Goal: Book appointment/travel/reservation: Book appointment/travel/reservation

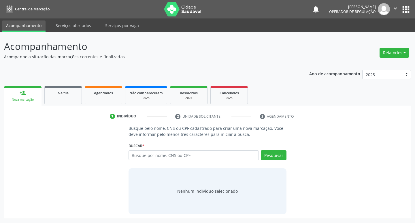
click at [156, 157] on input "text" at bounding box center [194, 155] width 131 height 10
click at [142, 156] on input "text" at bounding box center [194, 155] width 131 height 10
type input "709803082069097"
click at [276, 157] on button "Pesquisar" at bounding box center [274, 155] width 26 height 10
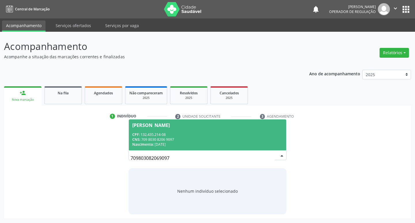
click at [166, 127] on div "[PERSON_NAME]" at bounding box center [150, 125] width 37 height 5
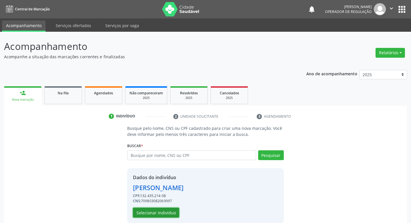
click at [168, 213] on button "Selecionar indivíduo" at bounding box center [156, 213] width 46 height 10
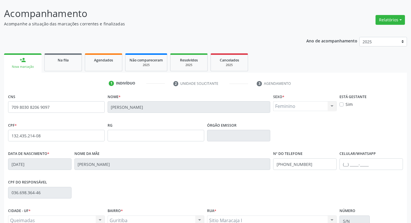
scroll to position [90, 0]
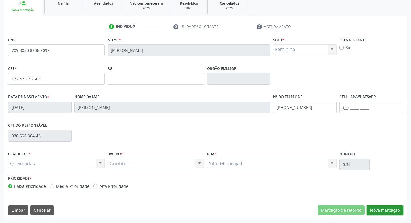
click at [383, 208] on button "Nova marcação" at bounding box center [385, 210] width 36 height 10
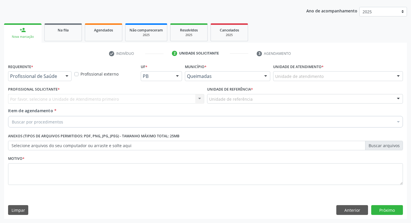
scroll to position [63, 0]
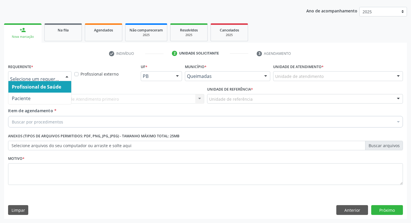
click at [67, 74] on div at bounding box center [67, 77] width 9 height 10
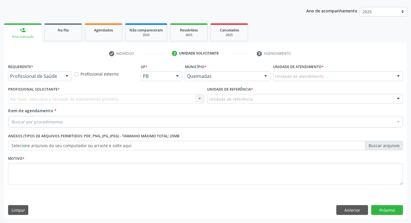
click at [67, 74] on div at bounding box center [67, 77] width 9 height 10
click at [66, 76] on div at bounding box center [67, 77] width 9 height 10
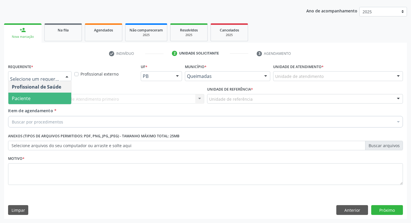
click at [44, 100] on span "Paciente" at bounding box center [39, 99] width 63 height 12
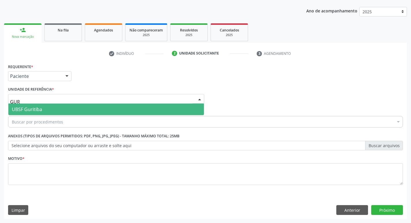
type input "GURI"
click at [43, 107] on span "UBSF Guritiba" at bounding box center [106, 110] width 196 height 12
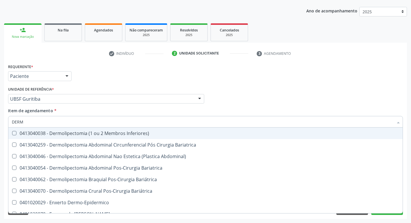
type input "DERMA"
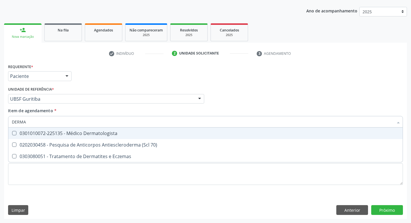
click at [16, 132] on Dermatologista at bounding box center [14, 133] width 4 height 4
click at [12, 132] on Dermatologista "checkbox" at bounding box center [10, 133] width 4 height 4
checkbox Dermatologista "true"
click at [304, 108] on div "Item de agendamento * DERMA Desfazer seleção 0301010072-225135 - Médico Dermato…" at bounding box center [205, 117] width 395 height 18
checkbox 70\) "true"
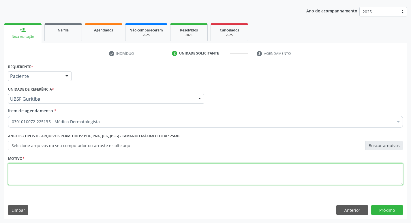
click at [14, 169] on textarea at bounding box center [205, 174] width 395 height 22
type textarea "AVALIACAO"
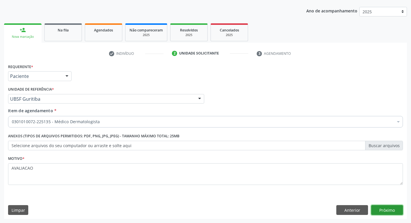
click at [390, 212] on button "Próximo" at bounding box center [387, 210] width 32 height 10
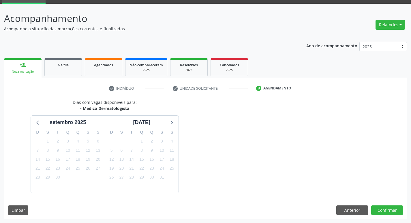
scroll to position [45, 0]
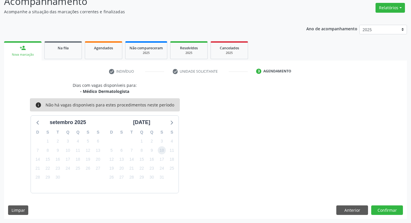
click at [161, 152] on span "10" at bounding box center [162, 150] width 8 height 8
click at [388, 211] on button "Confirmar" at bounding box center [387, 210] width 32 height 10
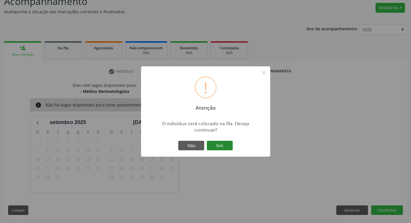
click at [223, 145] on button "Sim" at bounding box center [220, 146] width 26 height 10
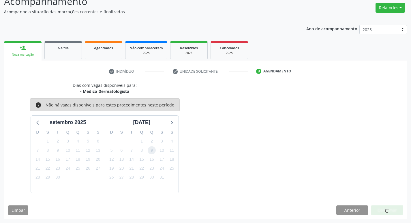
click at [151, 149] on span "9" at bounding box center [152, 150] width 8 height 8
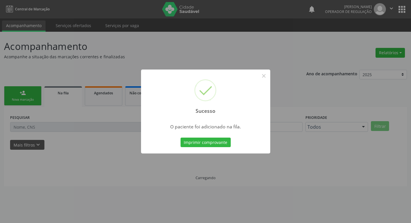
scroll to position [0, 0]
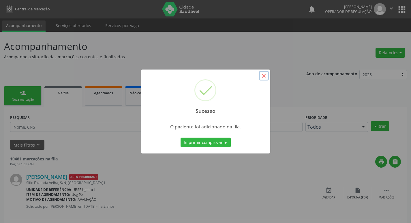
click at [265, 78] on button "×" at bounding box center [264, 76] width 10 height 10
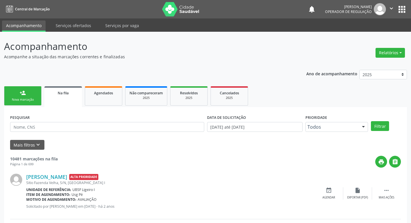
click at [28, 98] on div "Nova marcação" at bounding box center [22, 99] width 29 height 4
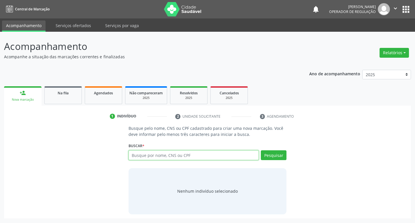
click at [157, 155] on input "text" at bounding box center [194, 155] width 131 height 10
click at [150, 154] on input "text" at bounding box center [194, 155] width 131 height 10
click at [153, 155] on input "text" at bounding box center [194, 155] width 131 height 10
click at [145, 153] on input "text" at bounding box center [194, 155] width 131 height 10
type input "708102519995334"
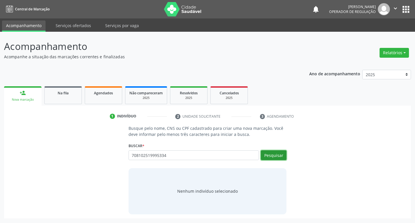
click at [279, 155] on button "Pesquisar" at bounding box center [274, 155] width 26 height 10
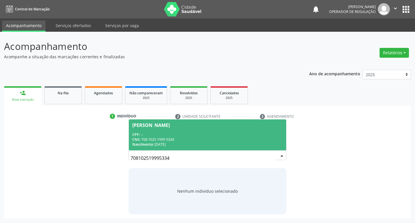
click at [170, 123] on div "[PERSON_NAME]" at bounding box center [150, 125] width 37 height 5
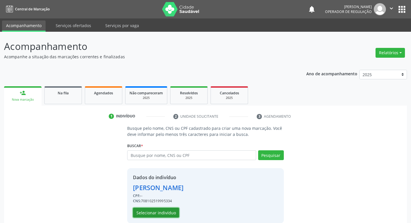
click at [162, 212] on button "Selecionar indivíduo" at bounding box center [156, 213] width 46 height 10
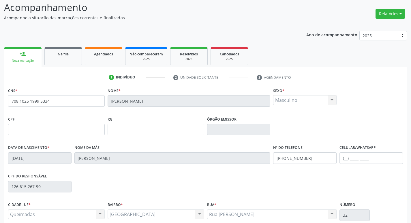
scroll to position [90, 0]
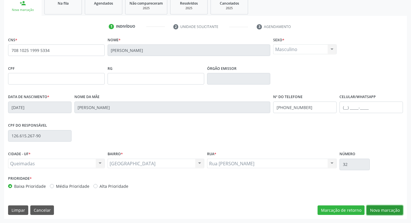
click at [389, 210] on button "Nova marcação" at bounding box center [385, 210] width 36 height 10
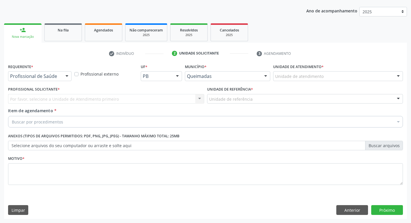
scroll to position [63, 0]
click at [64, 75] on div at bounding box center [67, 77] width 9 height 10
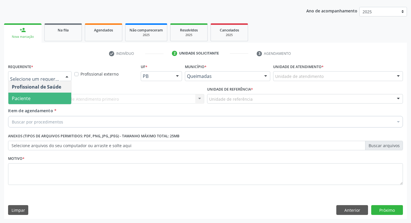
click at [45, 100] on span "Paciente" at bounding box center [39, 99] width 63 height 12
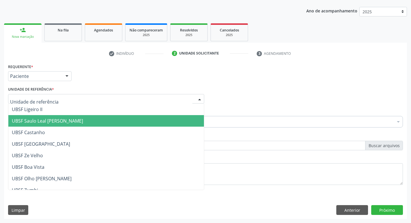
click at [36, 120] on span "UBSF Saulo Leal [PERSON_NAME]" at bounding box center [47, 121] width 71 height 6
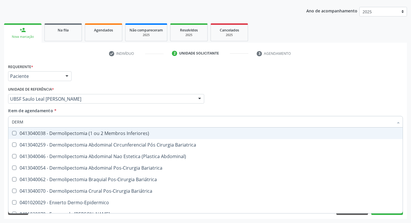
type input "DERMA"
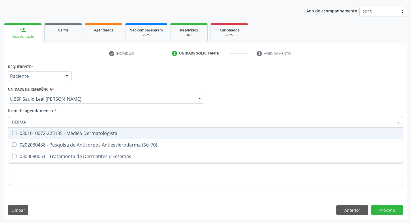
click at [12, 133] on div at bounding box center [10, 133] width 4 height 5
checkbox Dermatologista "true"
click at [290, 103] on div "Profissional Solicitante Por favor, selecione a Unidade de Atendimento primeiro…" at bounding box center [206, 96] width 398 height 22
checkbox 70\) "true"
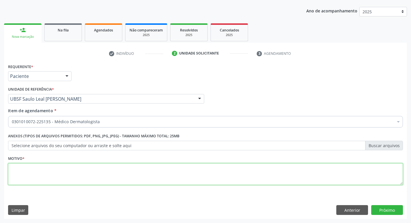
click at [21, 170] on textarea at bounding box center [205, 174] width 395 height 22
click at [20, 168] on textarea at bounding box center [205, 174] width 395 height 22
type textarea "CANSULTA"
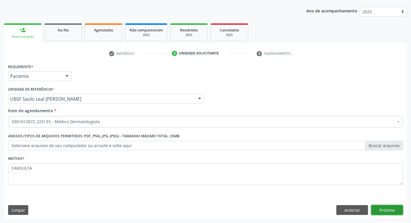
click at [388, 211] on button "Próximo" at bounding box center [387, 210] width 32 height 10
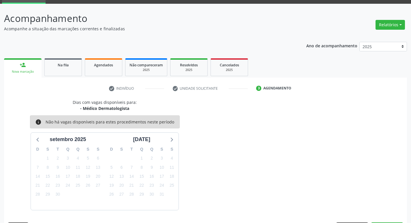
scroll to position [45, 0]
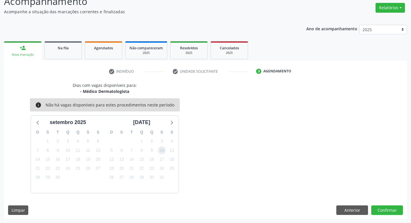
click at [160, 146] on span "10" at bounding box center [162, 150] width 8 height 8
click at [390, 211] on button "Confirmar" at bounding box center [387, 210] width 32 height 10
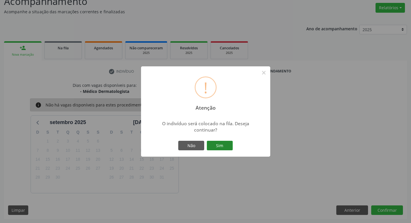
click at [223, 142] on button "Sim" at bounding box center [220, 146] width 26 height 10
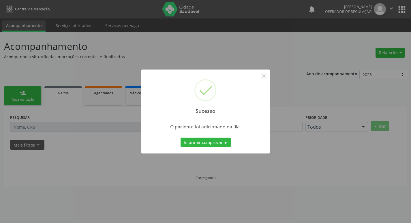
scroll to position [0, 0]
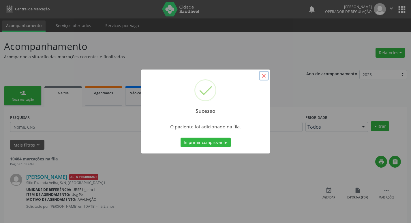
click at [267, 79] on button "×" at bounding box center [264, 76] width 10 height 10
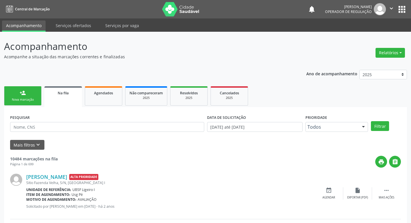
click at [33, 101] on div "Nova marcação" at bounding box center [22, 99] width 29 height 4
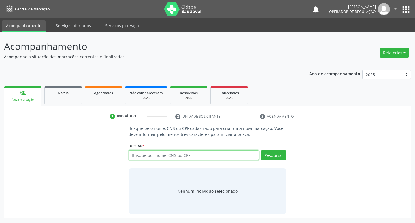
click at [155, 154] on input "text" at bounding box center [194, 155] width 131 height 10
click at [161, 153] on input "text" at bounding box center [194, 155] width 131 height 10
type input "706906175198838"
click at [277, 154] on button "Pesquisar" at bounding box center [274, 155] width 26 height 10
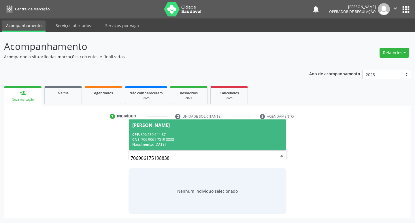
click at [164, 127] on div "[PERSON_NAME]" at bounding box center [150, 125] width 37 height 5
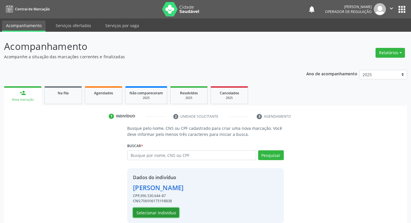
click at [157, 215] on button "Selecionar indivíduo" at bounding box center [156, 213] width 46 height 10
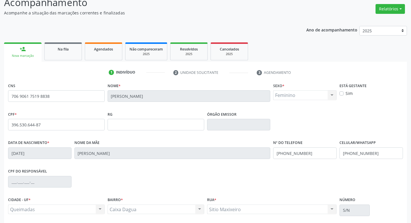
scroll to position [90, 0]
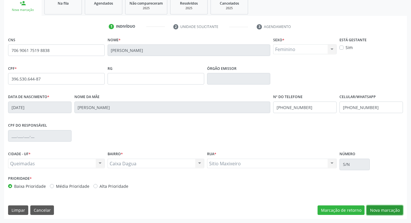
click at [383, 208] on button "Nova marcação" at bounding box center [385, 210] width 36 height 10
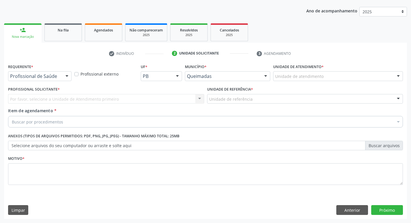
scroll to position [63, 0]
click at [67, 76] on div at bounding box center [67, 77] width 9 height 10
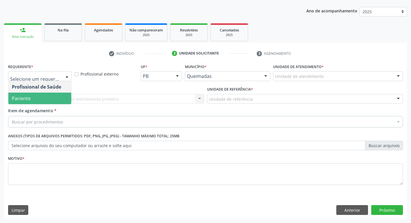
click at [56, 95] on span "Paciente" at bounding box center [39, 99] width 63 height 12
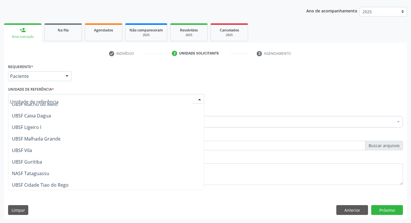
scroll to position [144, 0]
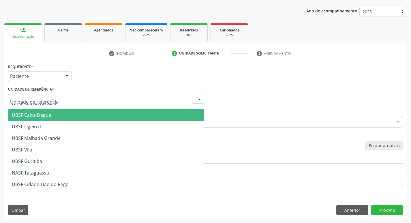
click at [44, 111] on span "UBSF Caixa Dagua" at bounding box center [106, 115] width 196 height 12
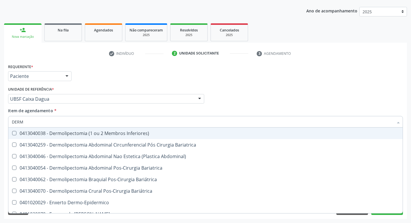
type input "DERMA"
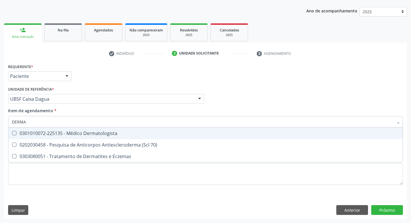
click at [12, 132] on Dermatologista at bounding box center [14, 133] width 4 height 4
click at [12, 132] on Dermatologista "checkbox" at bounding box center [10, 133] width 4 height 4
checkbox Dermatologista "true"
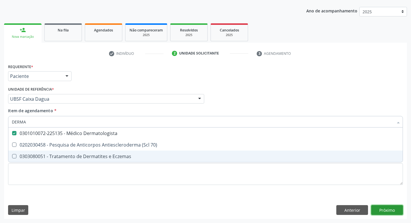
click at [389, 209] on div "Requerente * Paciente Profissional de Saúde Paciente Nenhum resultado encontrad…" at bounding box center [205, 140] width 403 height 157
checkbox 70\) "true"
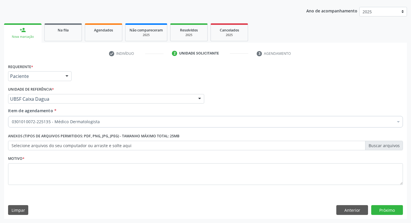
click at [68, 76] on div at bounding box center [67, 77] width 9 height 10
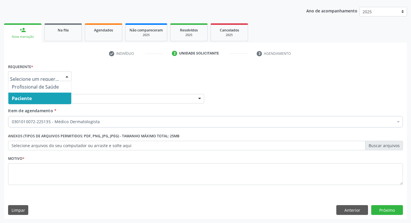
click at [61, 97] on span "Paciente" at bounding box center [39, 99] width 63 height 12
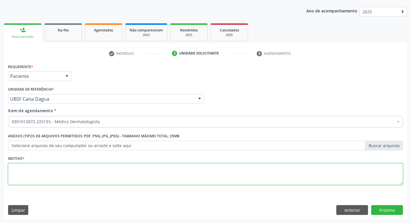
click at [34, 172] on textarea at bounding box center [205, 174] width 395 height 22
type textarea "AVALIACAO"
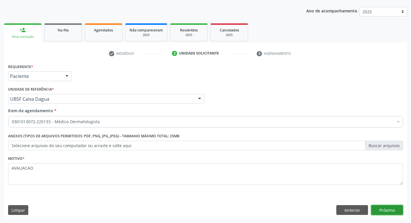
click at [391, 206] on button "Próximo" at bounding box center [387, 210] width 32 height 10
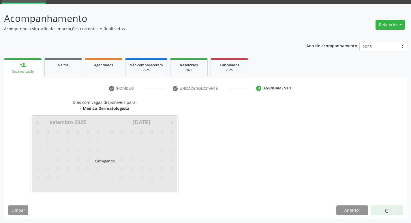
scroll to position [45, 0]
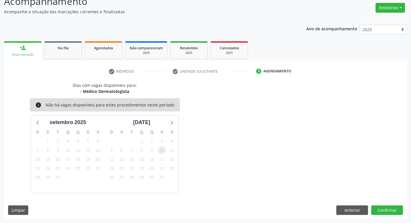
click at [163, 152] on span "10" at bounding box center [162, 150] width 8 height 8
click at [378, 209] on button "Confirmar" at bounding box center [387, 210] width 32 height 10
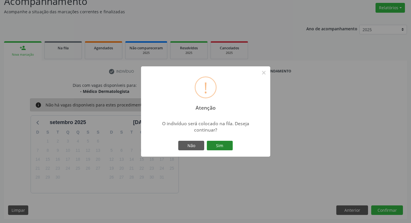
click at [221, 150] on button "Sim" at bounding box center [220, 146] width 26 height 10
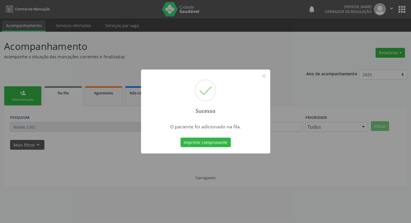
scroll to position [0, 0]
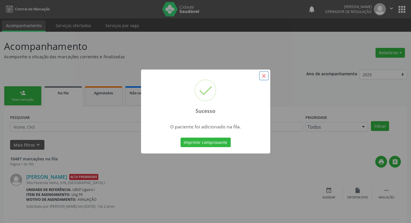
click at [264, 74] on button "×" at bounding box center [264, 76] width 10 height 10
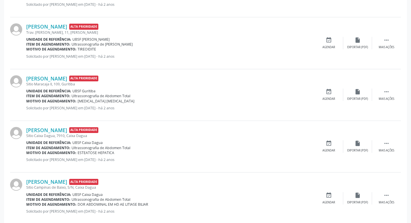
scroll to position [29, 0]
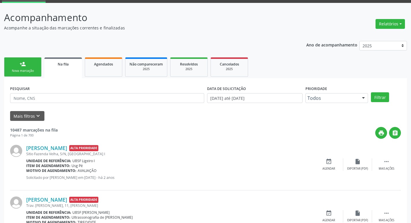
click at [34, 68] on link "person_add Nova marcação" at bounding box center [22, 66] width 37 height 19
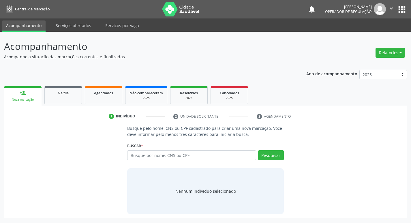
scroll to position [0, 0]
click at [169, 157] on input "text" at bounding box center [194, 155] width 131 height 10
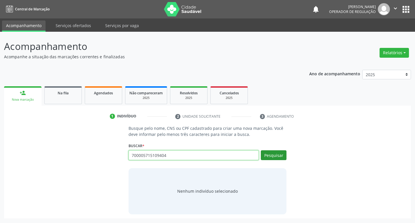
type input "700005715109404"
click at [281, 155] on button "Pesquisar" at bounding box center [274, 155] width 26 height 10
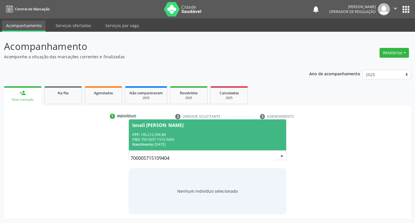
click at [157, 124] on div "Isnali [PERSON_NAME]" at bounding box center [157, 125] width 51 height 5
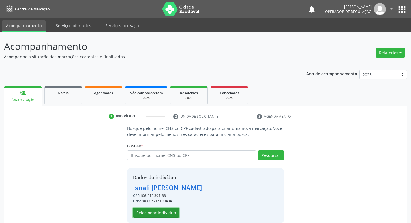
click at [169, 213] on button "Selecionar indivíduo" at bounding box center [156, 213] width 46 height 10
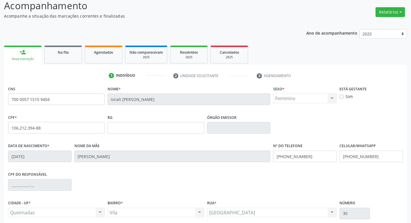
scroll to position [90, 0]
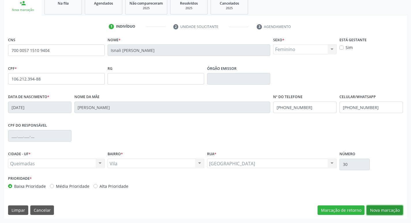
click at [391, 210] on button "Nova marcação" at bounding box center [385, 210] width 36 height 10
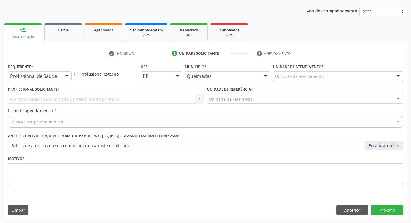
click at [65, 77] on div at bounding box center [67, 77] width 9 height 10
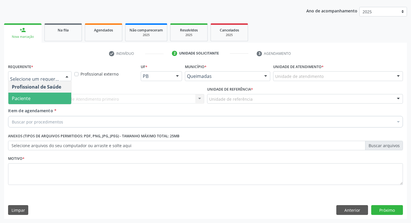
click at [57, 98] on span "Paciente" at bounding box center [39, 99] width 63 height 12
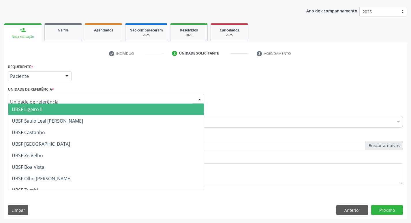
click at [57, 98] on div at bounding box center [106, 99] width 196 height 10
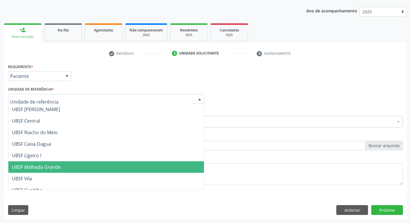
scroll to position [144, 0]
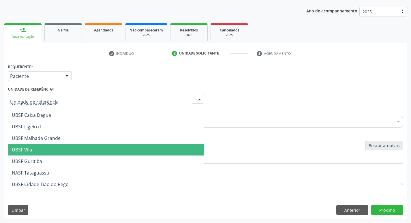
click at [60, 150] on span "UBSF Vila" at bounding box center [106, 150] width 196 height 12
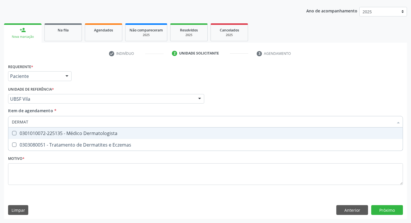
type input "DERMATO"
click at [17, 134] on div "0301010072-225135 - Médico Dermatologista" at bounding box center [205, 133] width 387 height 5
checkbox Dermatologista "true"
click at [281, 97] on div "Profissional Solicitante Por favor, selecione a Unidade de Atendimento primeiro…" at bounding box center [206, 96] width 398 height 22
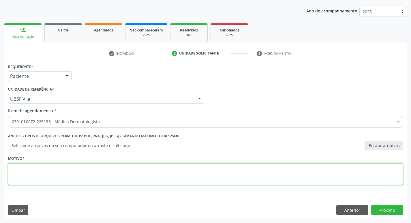
click at [21, 174] on textarea at bounding box center [205, 174] width 395 height 22
type textarea "AVALIACAO"
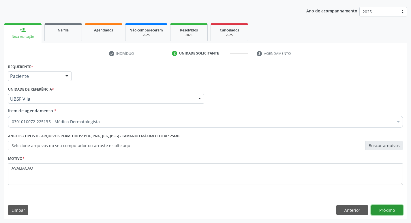
click at [396, 211] on button "Próximo" at bounding box center [387, 210] width 32 height 10
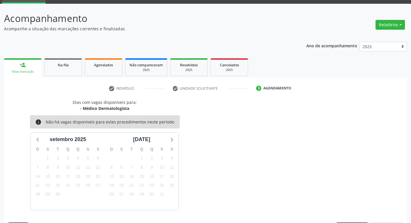
scroll to position [45, 0]
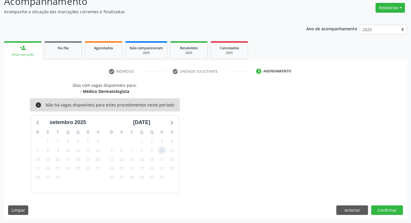
click at [164, 152] on span "10" at bounding box center [162, 150] width 8 height 8
click at [400, 207] on button "Confirmar" at bounding box center [387, 210] width 32 height 10
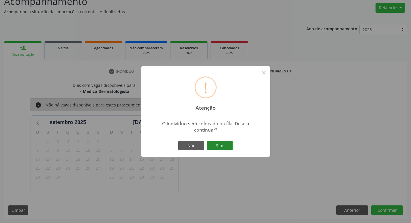
click at [226, 147] on button "Sim" at bounding box center [220, 146] width 26 height 10
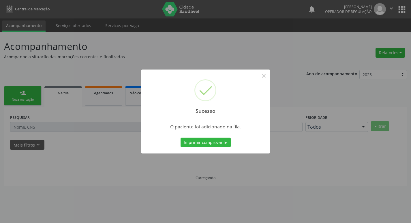
scroll to position [0, 0]
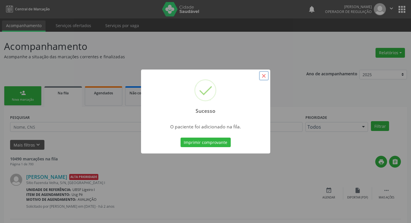
click at [262, 77] on button "×" at bounding box center [264, 76] width 10 height 10
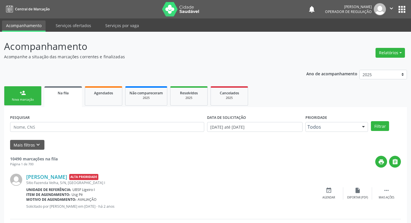
click at [36, 102] on div "Nova marcação" at bounding box center [22, 99] width 29 height 4
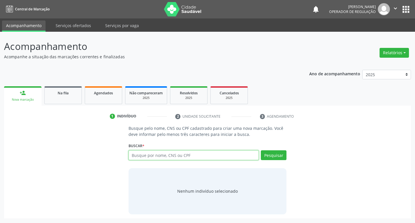
click at [164, 152] on input "text" at bounding box center [194, 155] width 131 height 10
type input "705400444548299"
click at [277, 155] on button "Pesquisar" at bounding box center [274, 155] width 26 height 10
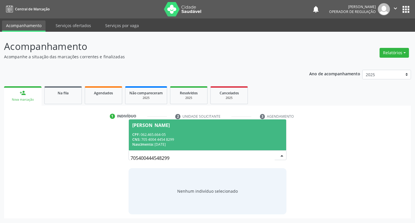
click at [145, 127] on span "[PERSON_NAME] CPF: 062.465.664-05 CNS: 705 4004 4454 8299 Nascimento: [DATE]" at bounding box center [208, 134] width 158 height 31
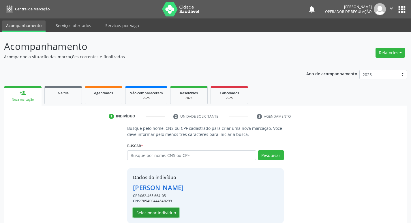
click at [146, 214] on button "Selecionar indivíduo" at bounding box center [156, 213] width 46 height 10
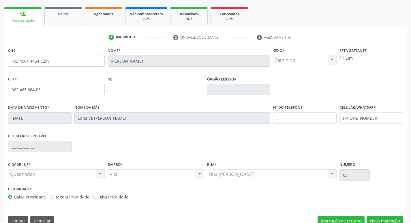
scroll to position [90, 0]
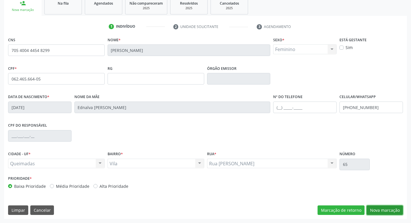
click at [389, 208] on button "Nova marcação" at bounding box center [385, 210] width 36 height 10
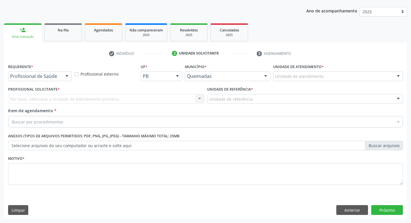
scroll to position [63, 0]
click at [65, 76] on div at bounding box center [67, 77] width 9 height 10
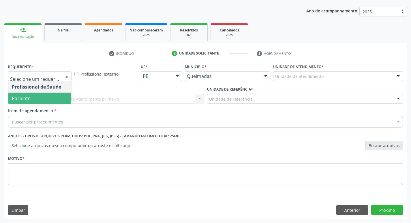
click at [56, 95] on span "Paciente" at bounding box center [39, 99] width 63 height 12
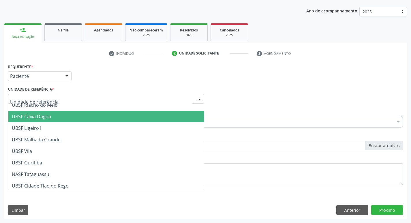
scroll to position [144, 0]
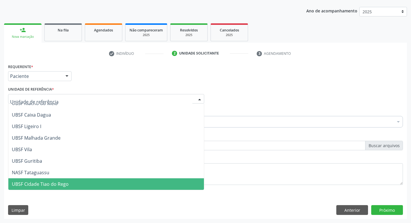
click at [32, 181] on span "UBSF Cidade Tiao do Rego" at bounding box center [40, 184] width 57 height 6
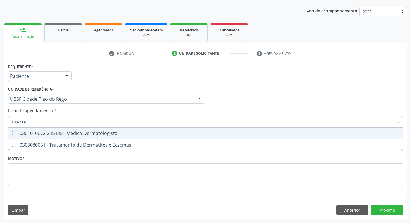
type input "DERMATO"
click at [15, 133] on Dermatologista at bounding box center [14, 133] width 4 height 4
click at [12, 133] on Dermatologista "checkbox" at bounding box center [10, 133] width 4 height 4
checkbox Dermatologista "true"
click at [328, 82] on div "Requerente * Paciente Profissional de Saúde Paciente Nenhum resultado encontrad…" at bounding box center [206, 73] width 398 height 22
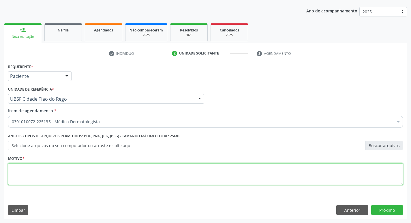
click at [19, 171] on textarea at bounding box center [205, 174] width 395 height 22
type textarea "AVALIACAO"
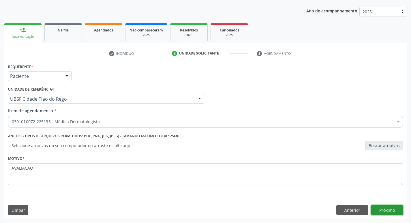
click at [386, 210] on button "Próximo" at bounding box center [387, 210] width 32 height 10
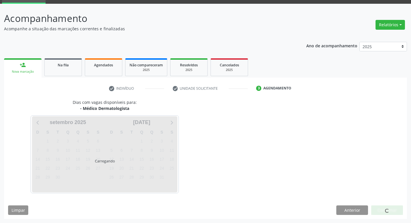
scroll to position [45, 0]
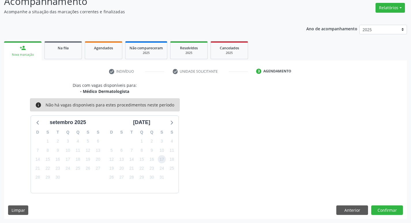
click at [162, 158] on span "17" at bounding box center [162, 159] width 8 height 8
click at [389, 211] on button "Confirmar" at bounding box center [387, 210] width 32 height 10
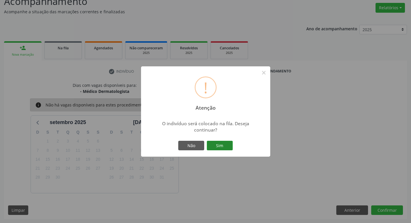
click at [226, 145] on button "Sim" at bounding box center [220, 146] width 26 height 10
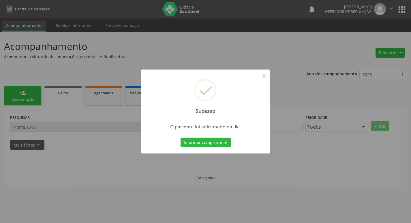
scroll to position [0, 0]
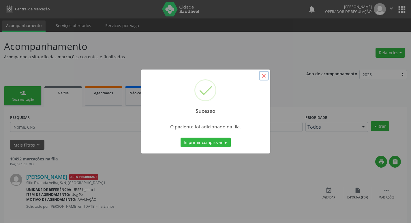
click at [265, 76] on button "×" at bounding box center [264, 76] width 10 height 10
